Goal: Transaction & Acquisition: Purchase product/service

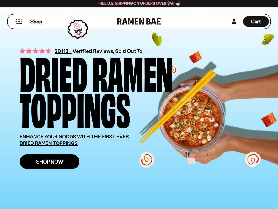
click at [46, 160] on span "Shop Now" at bounding box center [49, 162] width 27 height 6
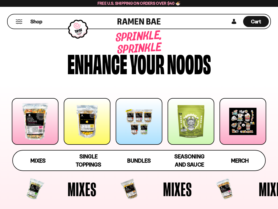
click at [40, 156] on link "Mixes" at bounding box center [38, 161] width 50 height 20
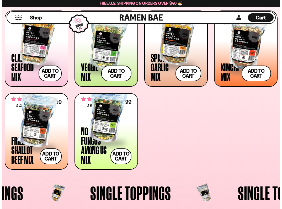
scroll to position [204, 0]
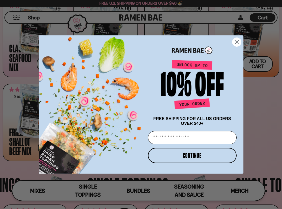
click at [235, 41] on circle "Close dialog" at bounding box center [236, 42] width 9 height 9
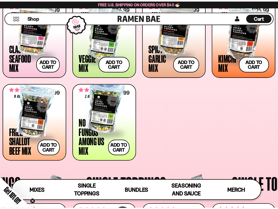
scroll to position [203, 0]
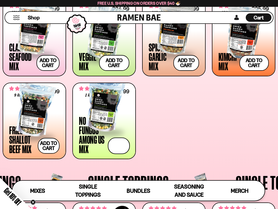
click at [118, 148] on button "Add to cart Add — Regular price $24.99 Regular price Sale price $24.99 Unit pri…" at bounding box center [119, 146] width 22 height 17
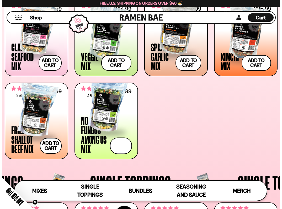
scroll to position [204, 0]
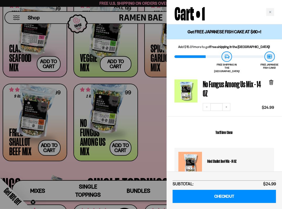
click at [218, 84] on link "No Fungus Among Us Mix - 14 OZ" at bounding box center [234, 89] width 63 height 18
